Goal: Task Accomplishment & Management: Complete application form

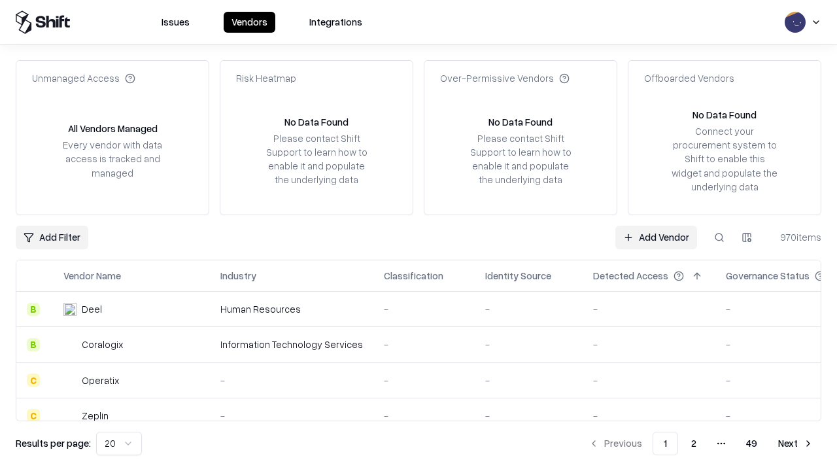
click at [656, 237] on link "Add Vendor" at bounding box center [656, 238] width 82 height 24
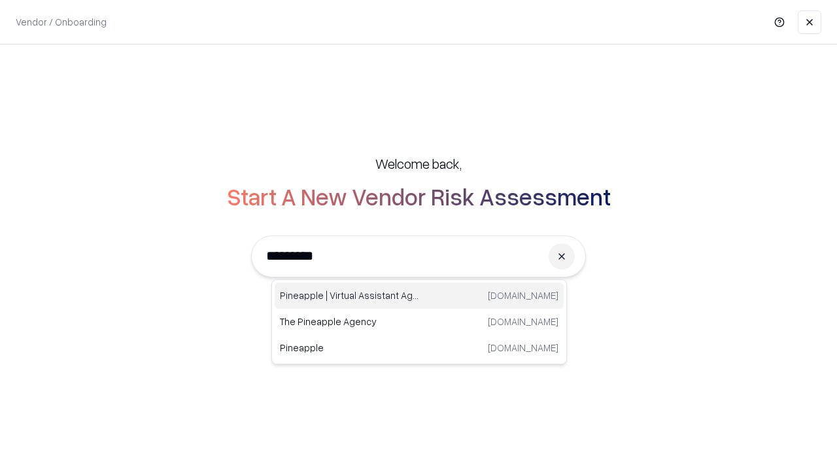
click at [419, 296] on div "Pineapple | Virtual Assistant Agency [DOMAIN_NAME]" at bounding box center [419, 296] width 289 height 26
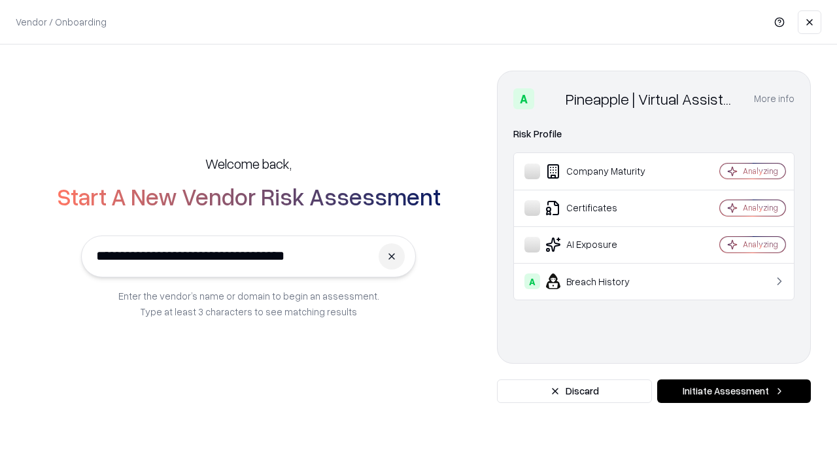
type input "**********"
click at [734, 391] on button "Initiate Assessment" at bounding box center [734, 391] width 154 height 24
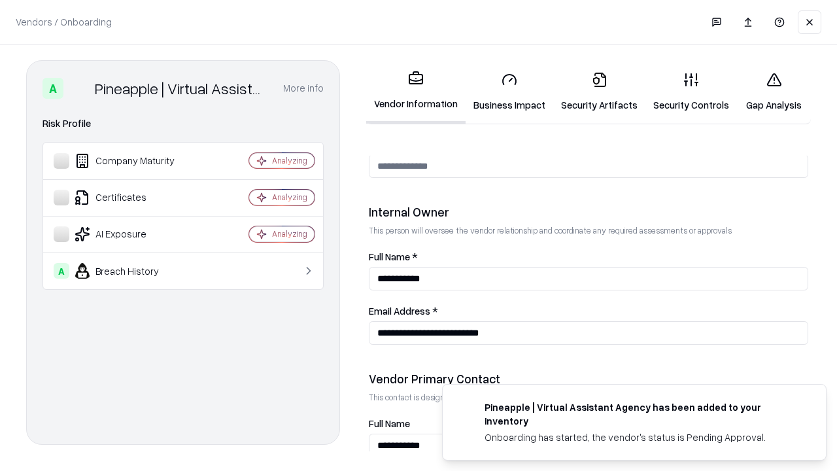
scroll to position [677, 0]
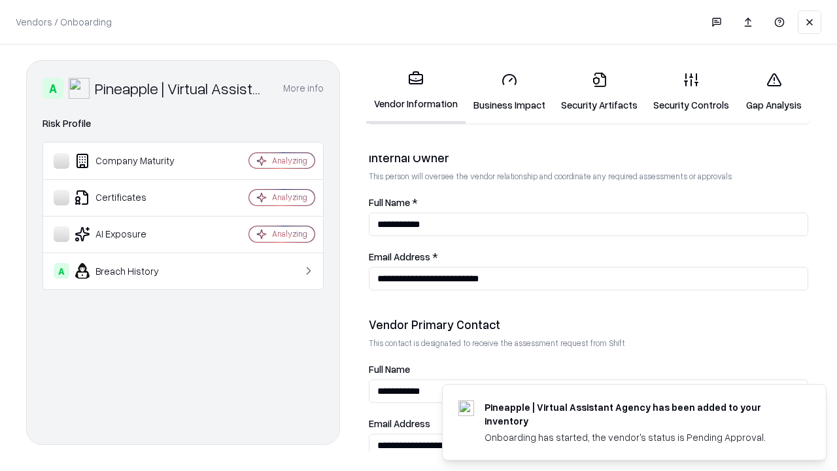
click at [509, 92] on link "Business Impact" at bounding box center [510, 91] width 88 height 61
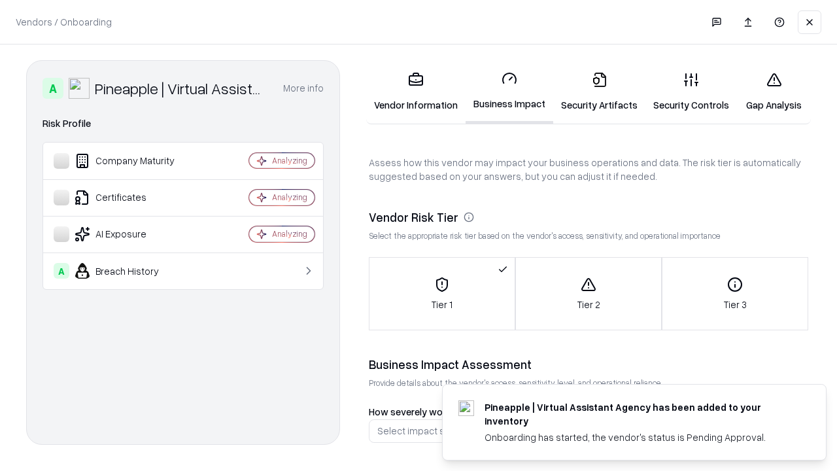
click at [599, 92] on link "Security Artifacts" at bounding box center [599, 91] width 92 height 61
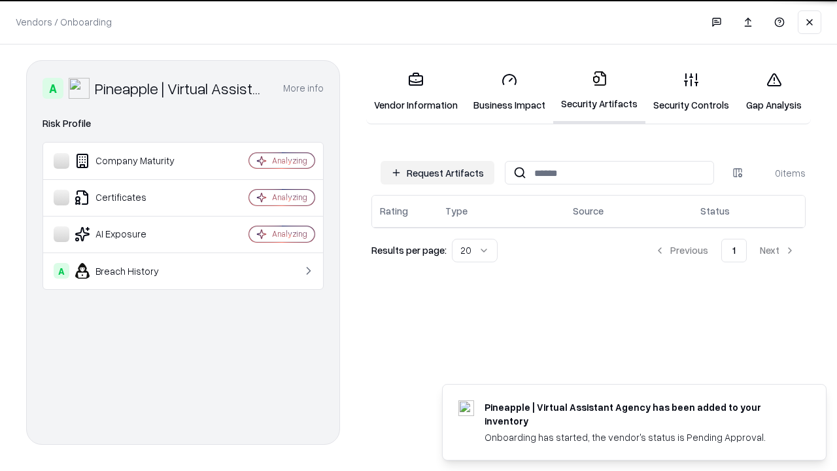
click at [437, 173] on button "Request Artifacts" at bounding box center [438, 173] width 114 height 24
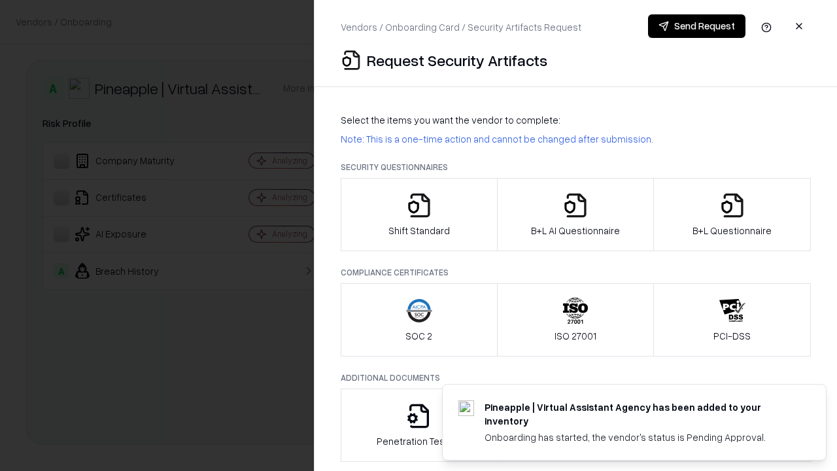
click at [419, 214] on icon "button" at bounding box center [419, 205] width 26 height 26
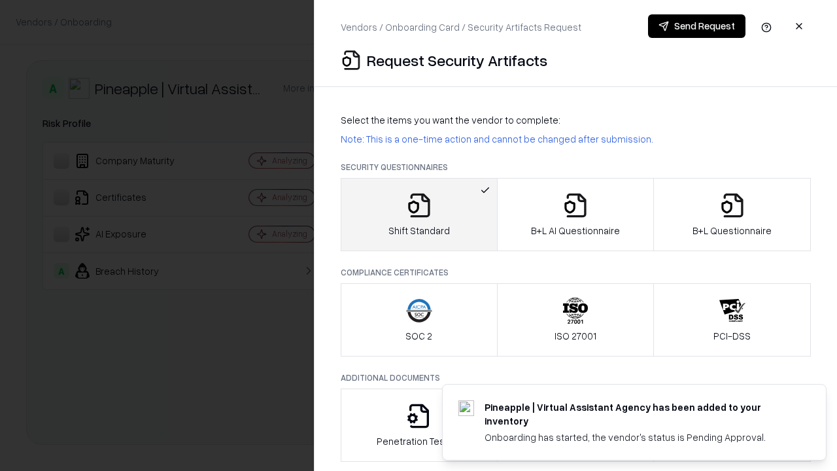
click at [696, 26] on button "Send Request" at bounding box center [696, 26] width 97 height 24
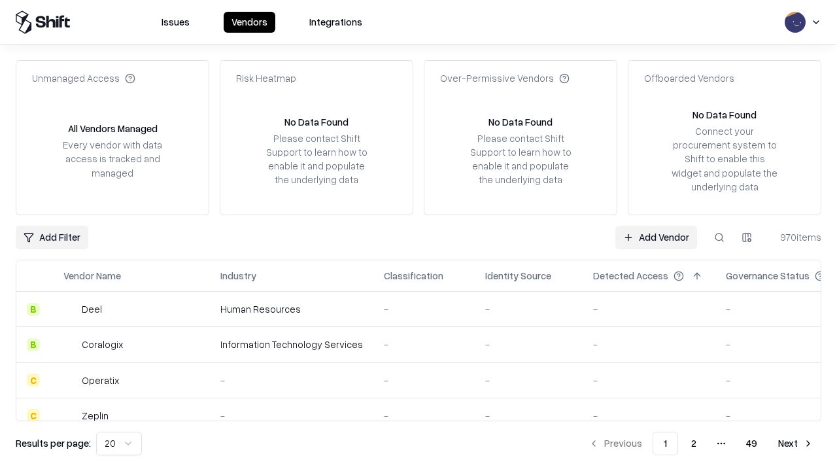
click at [719, 237] on button at bounding box center [720, 238] width 24 height 24
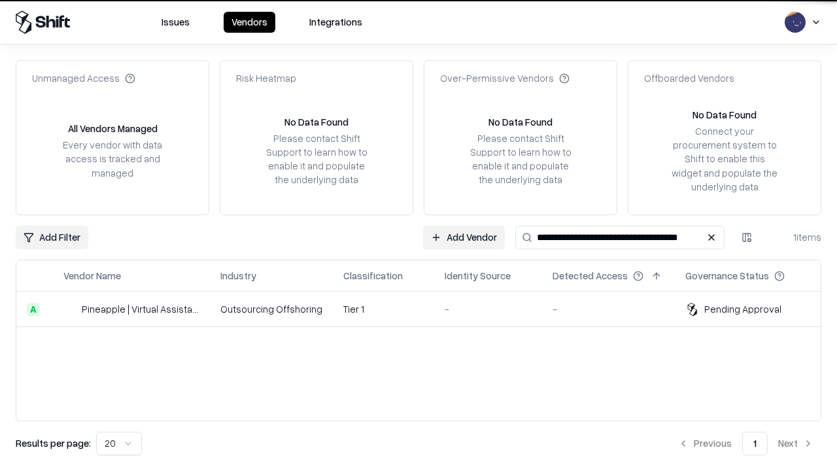
type input "**********"
click at [426, 309] on td "Tier 1" at bounding box center [383, 309] width 101 height 35
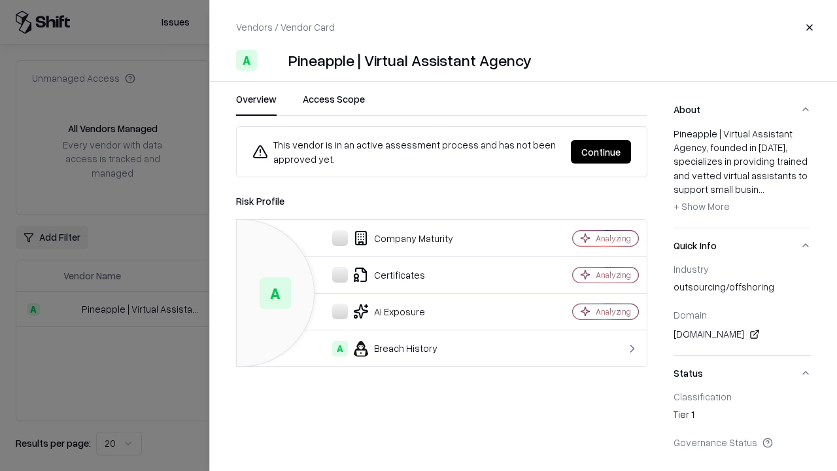
click at [601, 152] on button "Continue" at bounding box center [601, 152] width 60 height 24
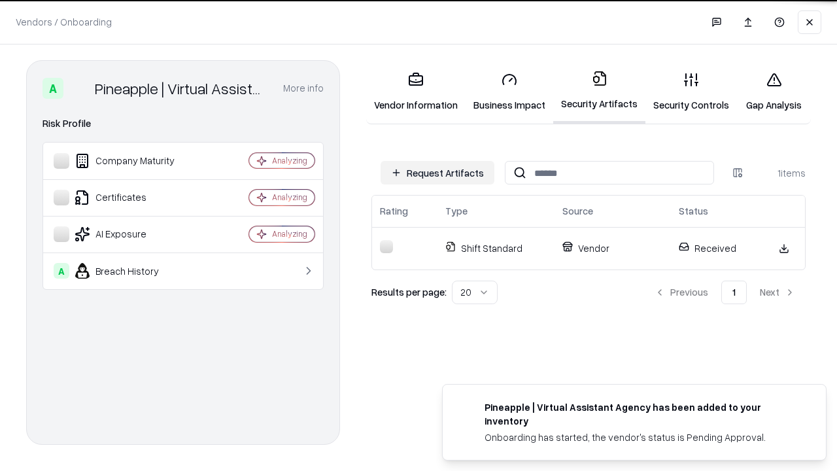
click at [691, 92] on link "Security Controls" at bounding box center [691, 91] width 92 height 61
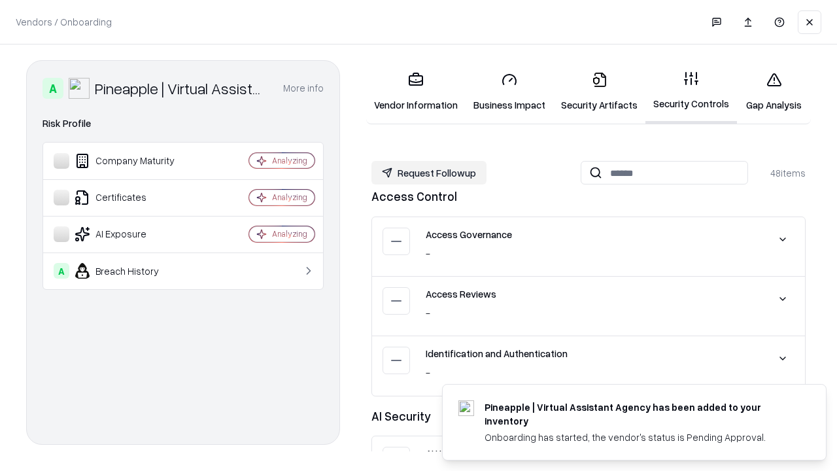
click at [429, 173] on button "Request Followup" at bounding box center [428, 173] width 115 height 24
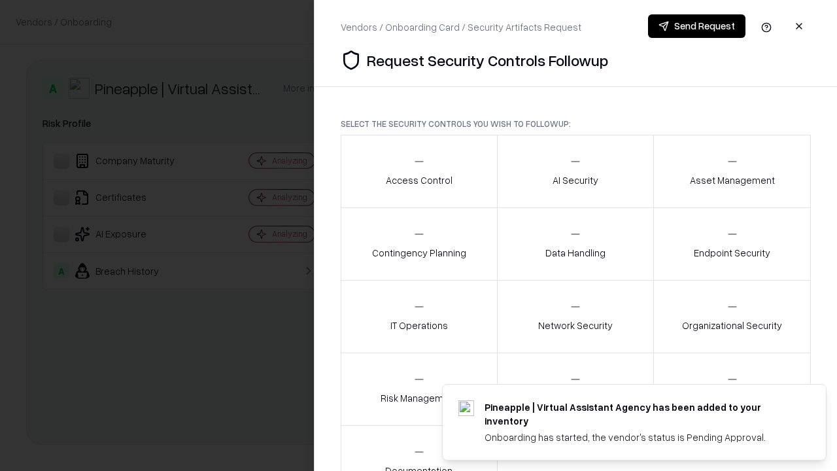
click at [419, 171] on div "Access Control" at bounding box center [419, 171] width 67 height 32
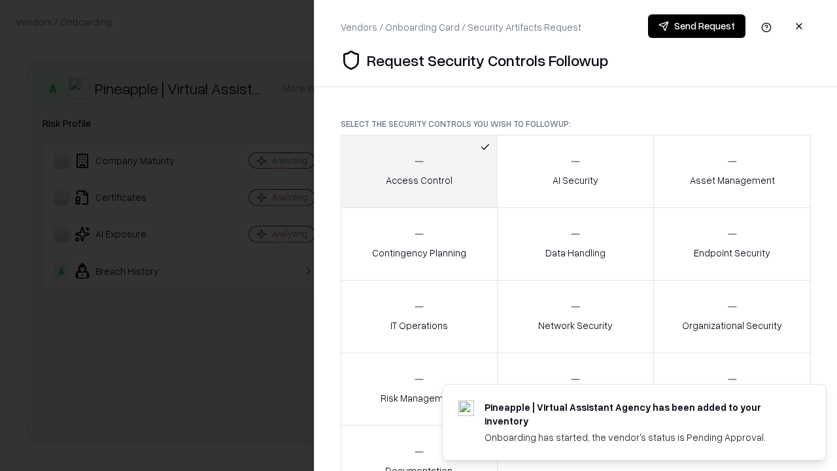
click at [696, 26] on button "Send Request" at bounding box center [696, 26] width 97 height 24
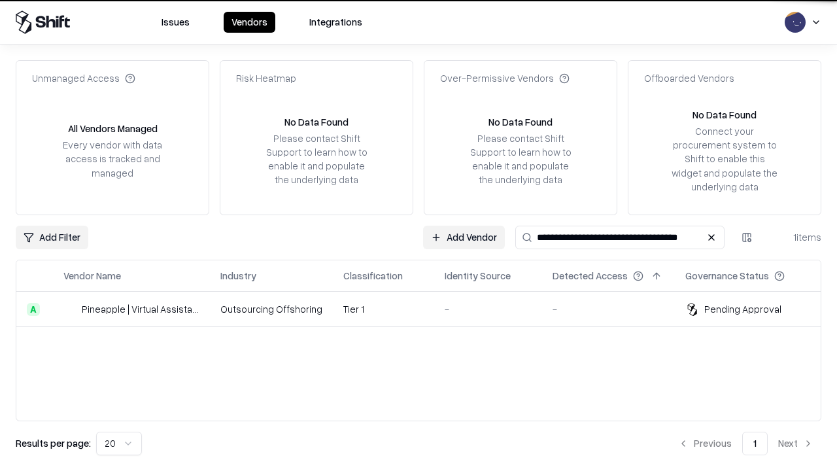
type input "**********"
click at [426, 309] on td "Tier 1" at bounding box center [383, 309] width 101 height 35
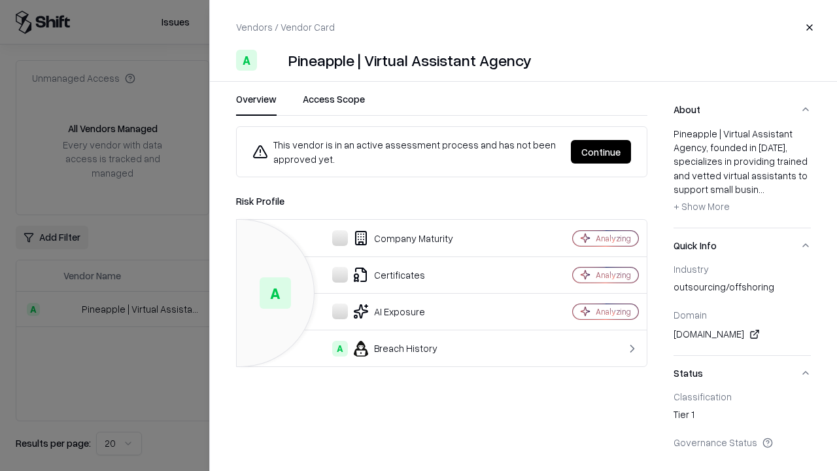
click at [601, 152] on button "Continue" at bounding box center [601, 152] width 60 height 24
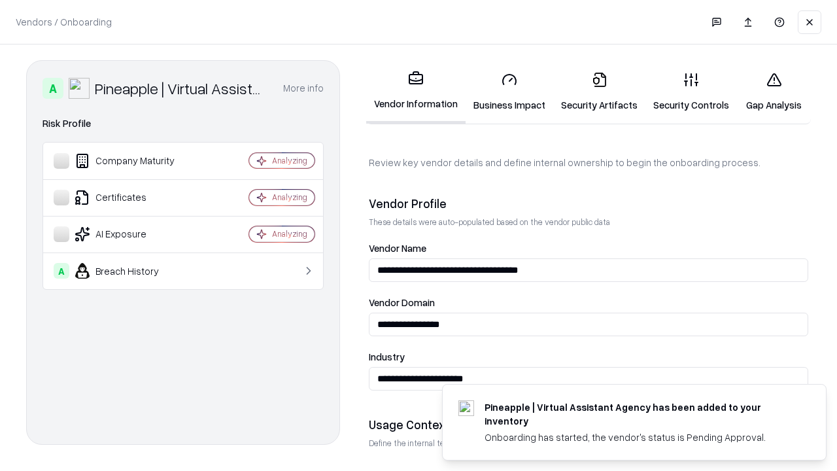
click at [774, 92] on link "Gap Analysis" at bounding box center [774, 91] width 74 height 61
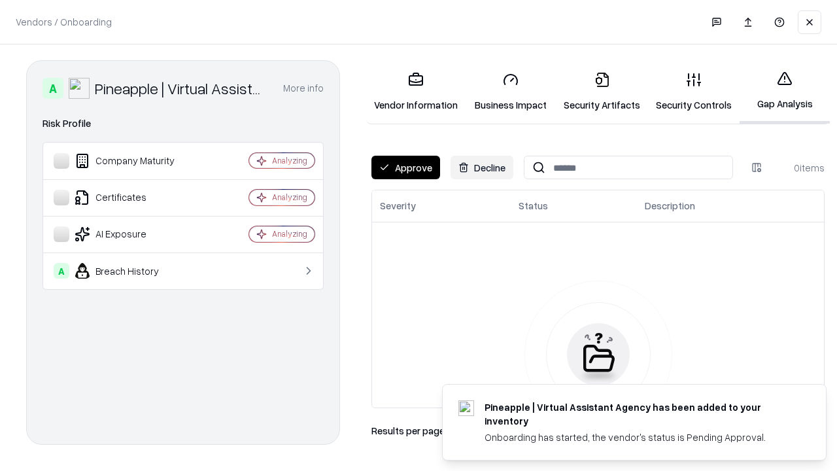
click at [405, 167] on button "Approve" at bounding box center [405, 168] width 69 height 24
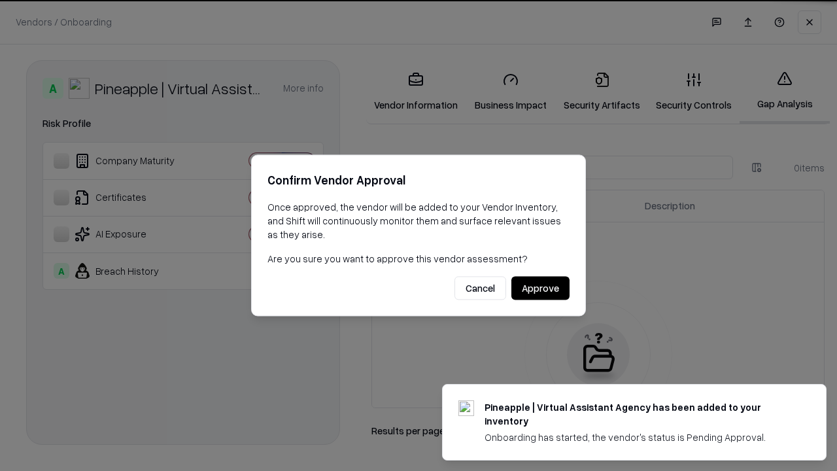
click at [540, 288] on button "Approve" at bounding box center [540, 289] width 58 height 24
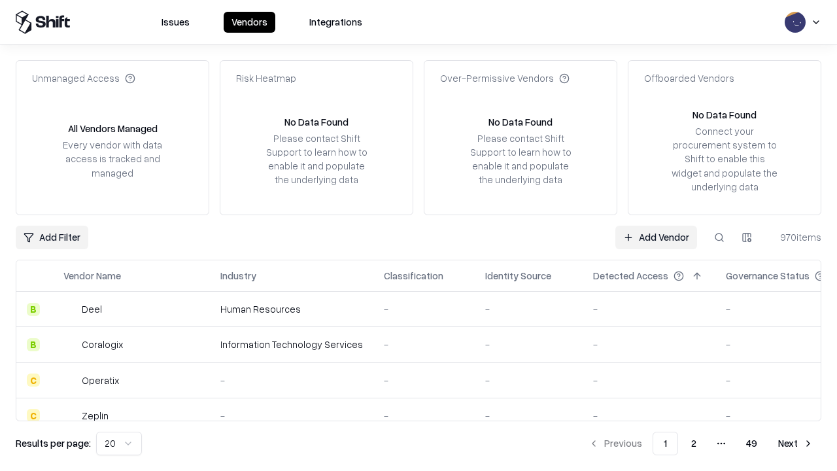
type input "**********"
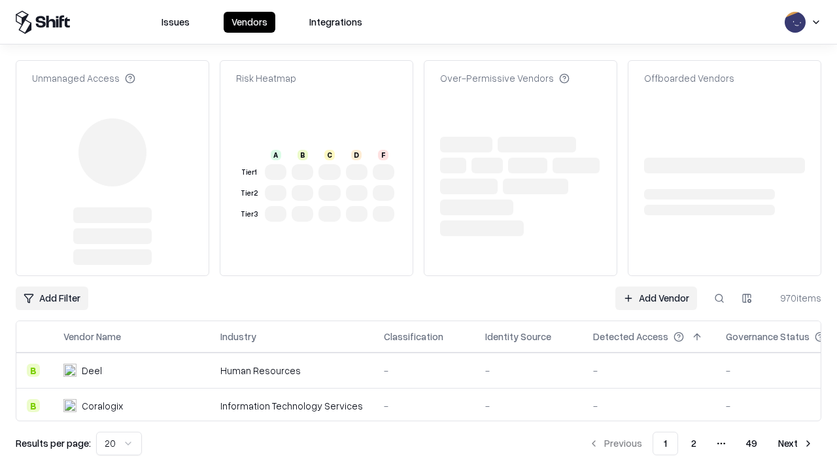
click at [656, 286] on link "Add Vendor" at bounding box center [656, 298] width 82 height 24
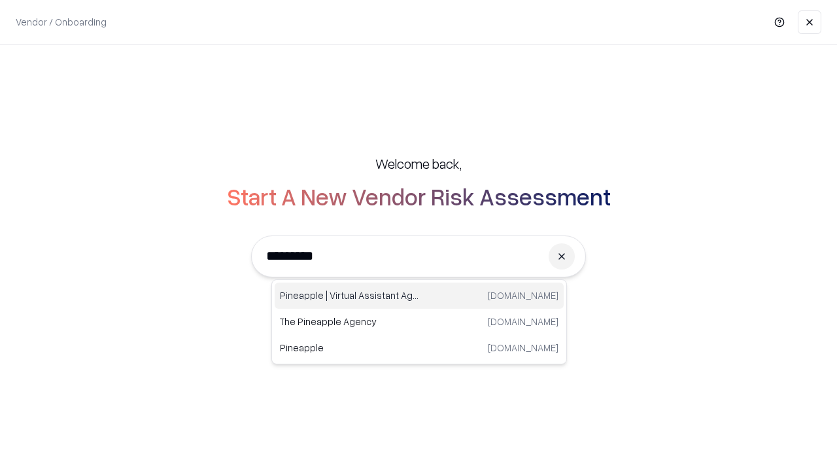
click at [419, 296] on div "Pineapple | Virtual Assistant Agency [DOMAIN_NAME]" at bounding box center [419, 296] width 289 height 26
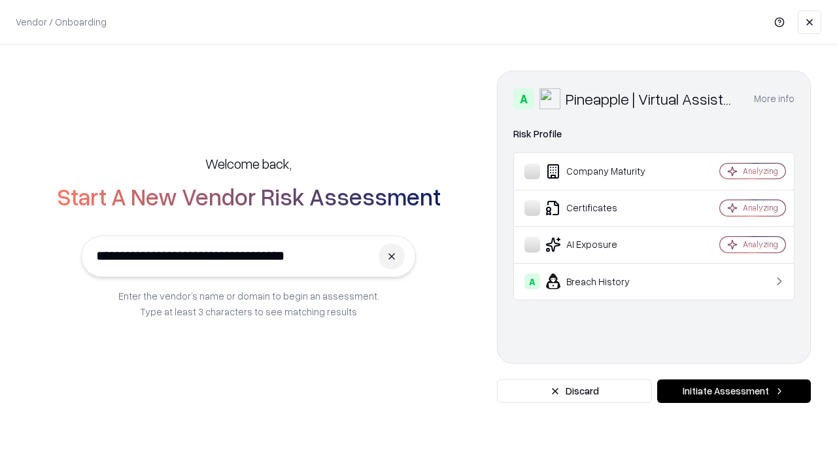
type input "**********"
click at [734, 391] on button "Initiate Assessment" at bounding box center [734, 391] width 154 height 24
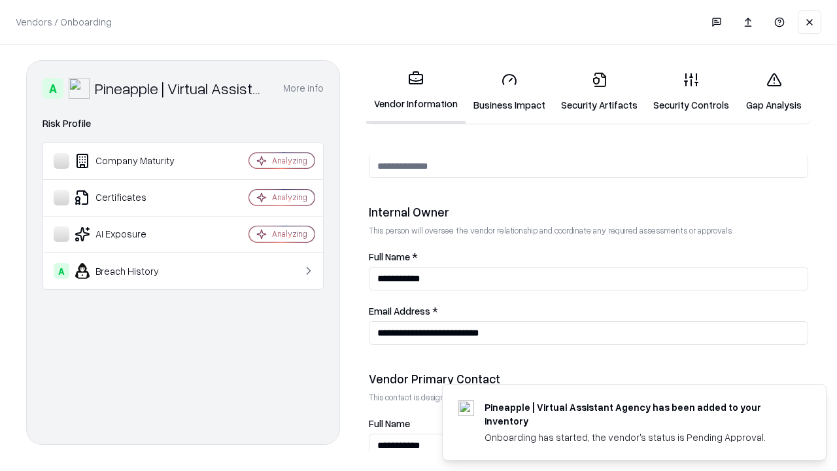
scroll to position [677, 0]
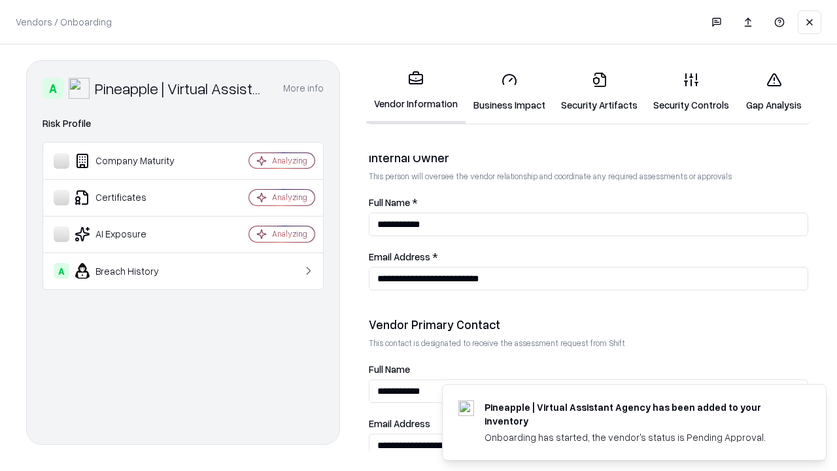
click at [774, 92] on link "Gap Analysis" at bounding box center [774, 91] width 74 height 61
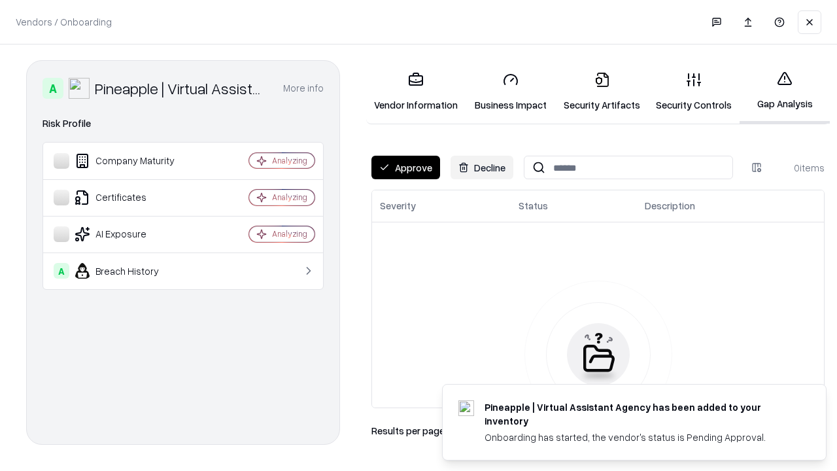
click at [405, 167] on button "Approve" at bounding box center [405, 168] width 69 height 24
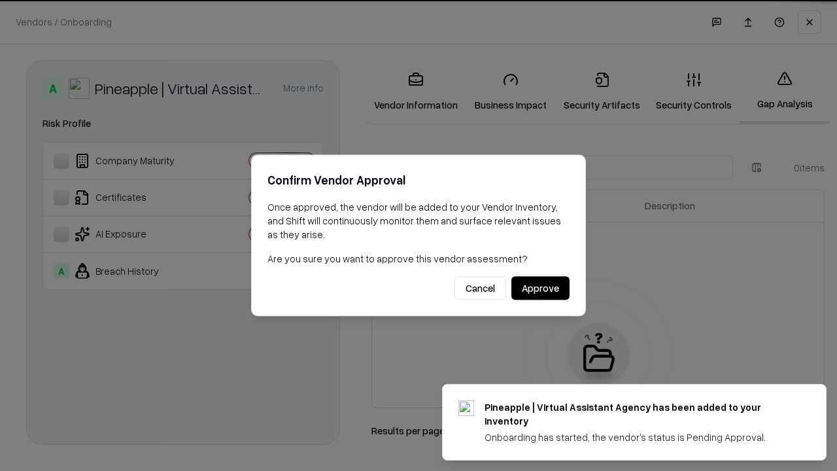
click at [540, 288] on button "Approve" at bounding box center [540, 289] width 58 height 24
